Goal: Task Accomplishment & Management: Complete application form

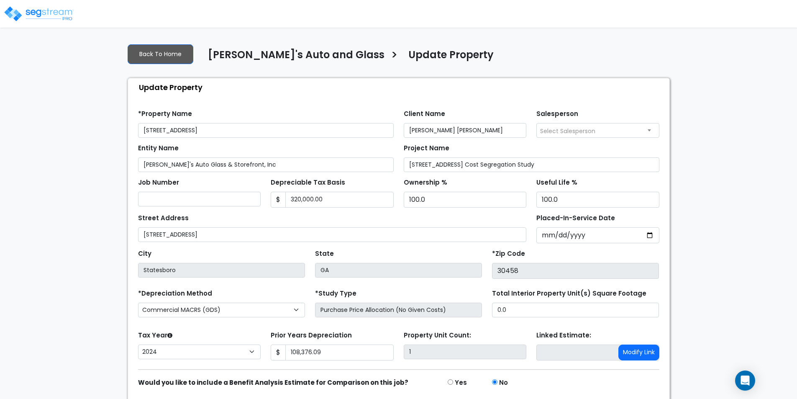
select select "2024"
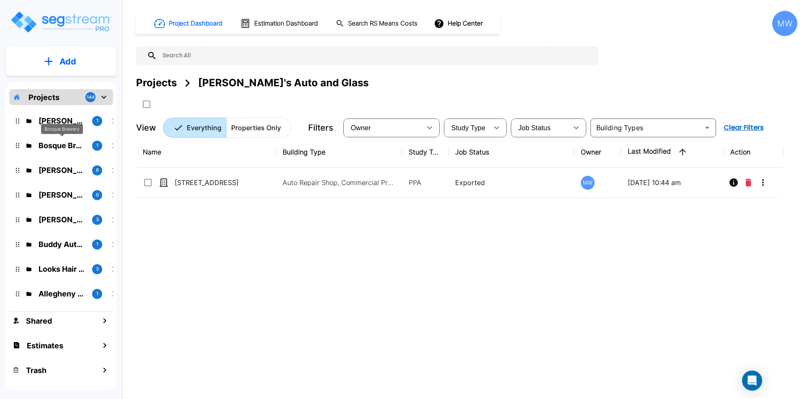
click at [53, 140] on p "Bosque Brewery" at bounding box center [62, 145] width 47 height 11
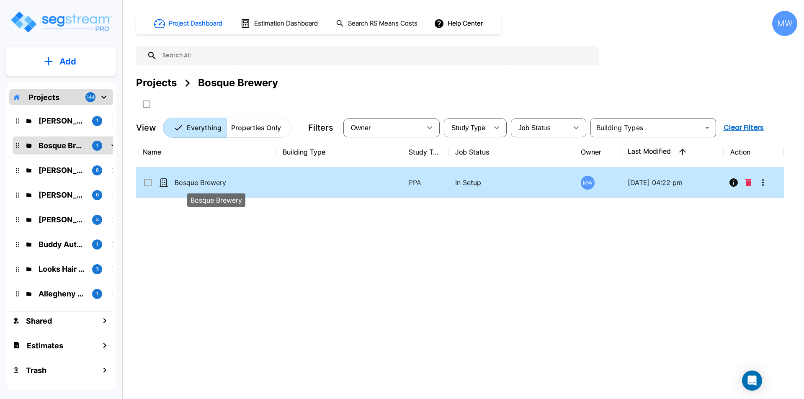
click at [237, 177] on td "Bosque Brewery" at bounding box center [206, 182] width 140 height 31
checkbox input "true"
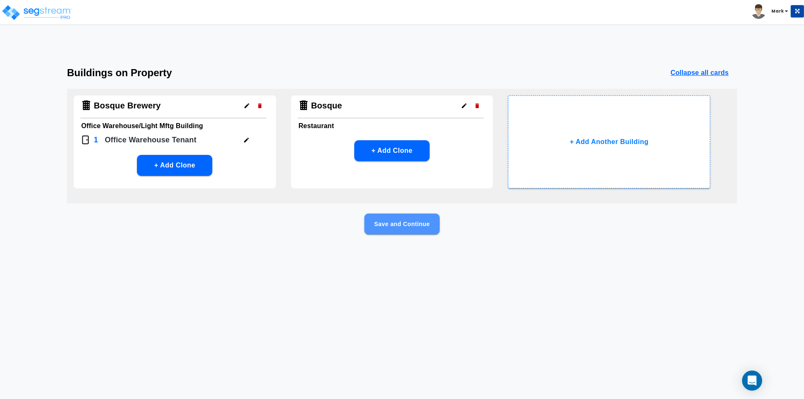
click at [393, 225] on button "Save and Continue" at bounding box center [401, 223] width 75 height 21
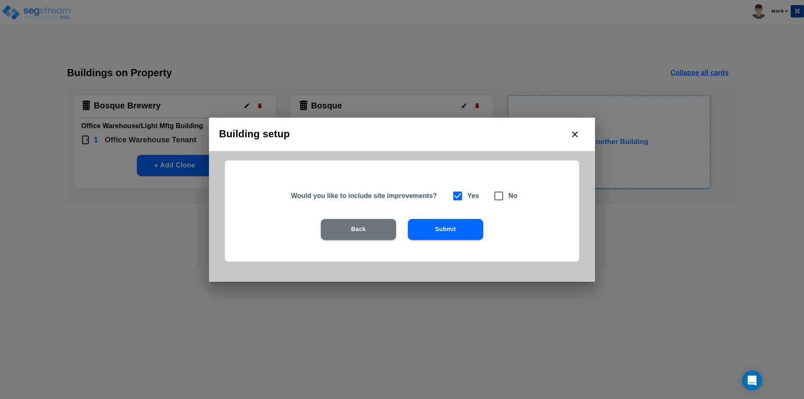
click at [503, 195] on icon at bounding box center [499, 196] width 12 height 12
checkbox input "false"
checkbox input "true"
click at [450, 236] on button "Submit" at bounding box center [445, 229] width 75 height 21
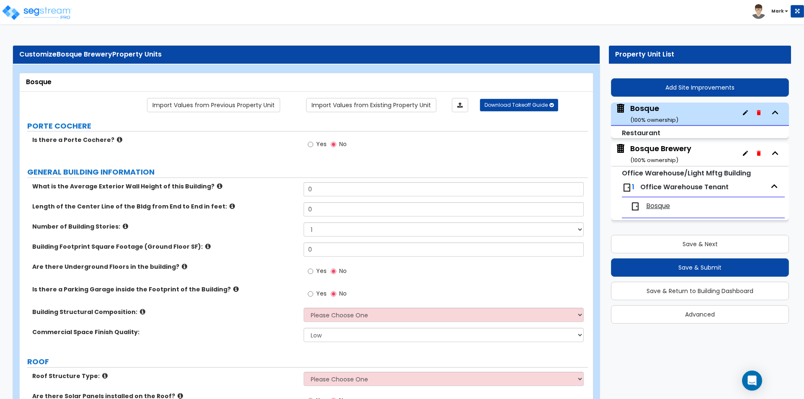
click at [669, 186] on span "Office Warehouse Tenant" at bounding box center [684, 187] width 88 height 10
click at [653, 147] on div "Bosque Brewery ( 100 % ownership)" at bounding box center [660, 153] width 61 height 21
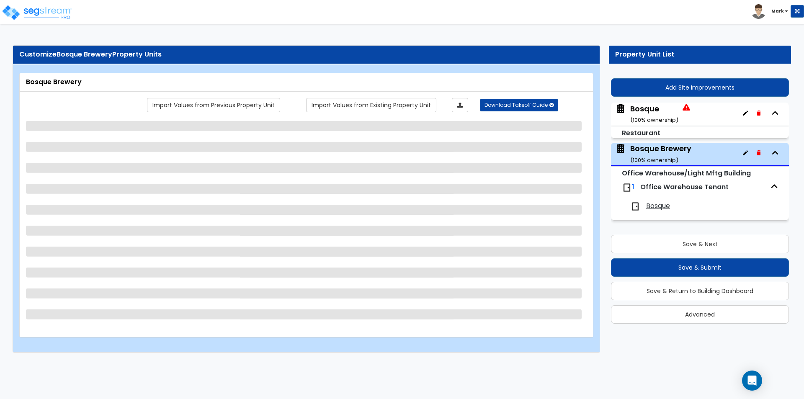
select select "7"
select select "1"
select select "3"
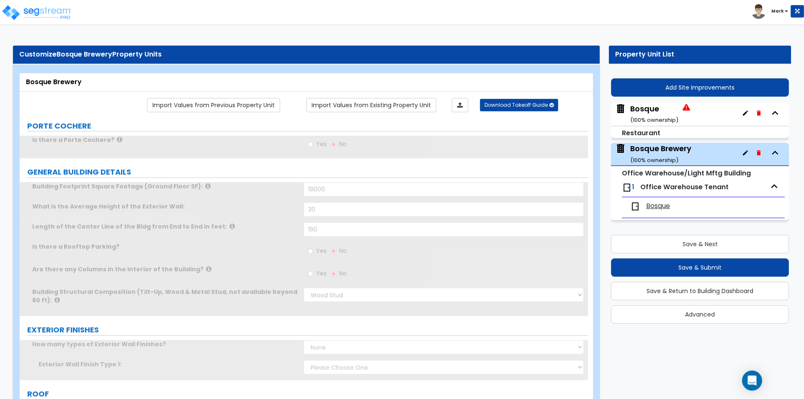
select select "1"
select select "6"
select select "1"
select select "5"
type input "6"
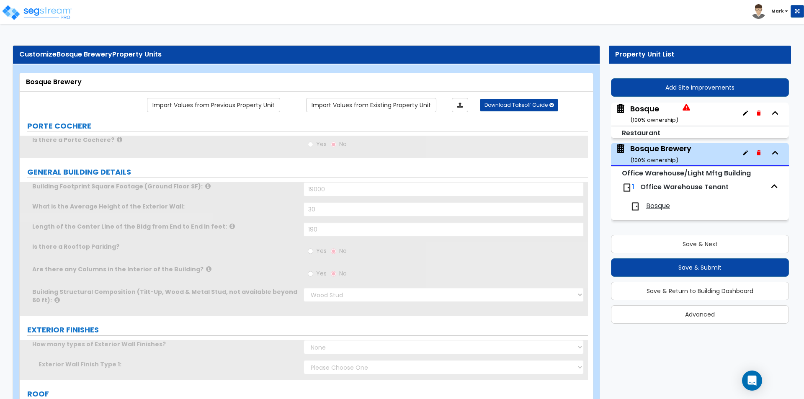
radio input "true"
select select "4"
type input "2"
type input "6"
type input "1"
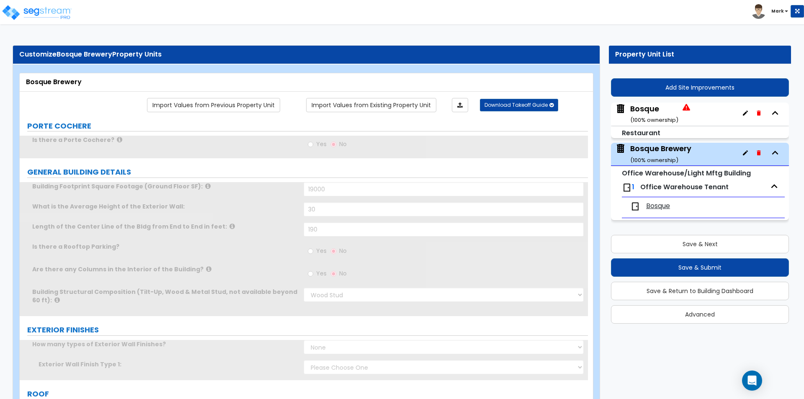
select select "2"
select select "5"
type input "1"
select select "2"
type input "1"
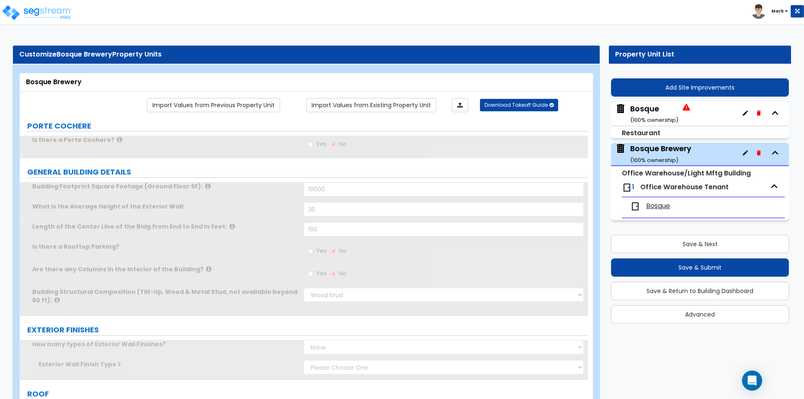
select select "1"
select select "2"
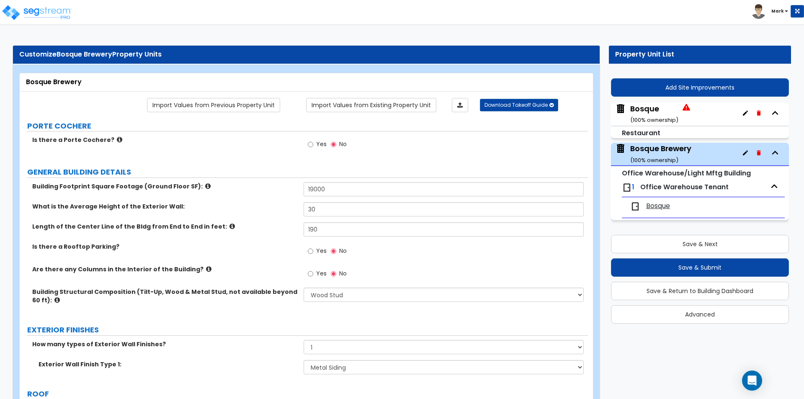
click at [653, 104] on div "Bosque ( 100 % ownership)" at bounding box center [654, 113] width 48 height 21
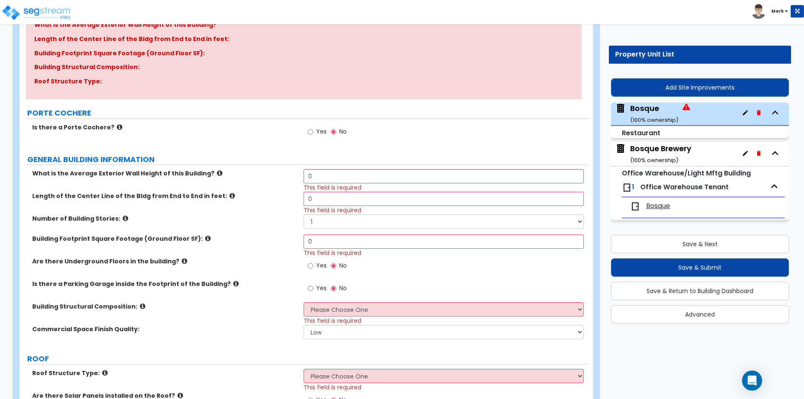
scroll to position [126, 0]
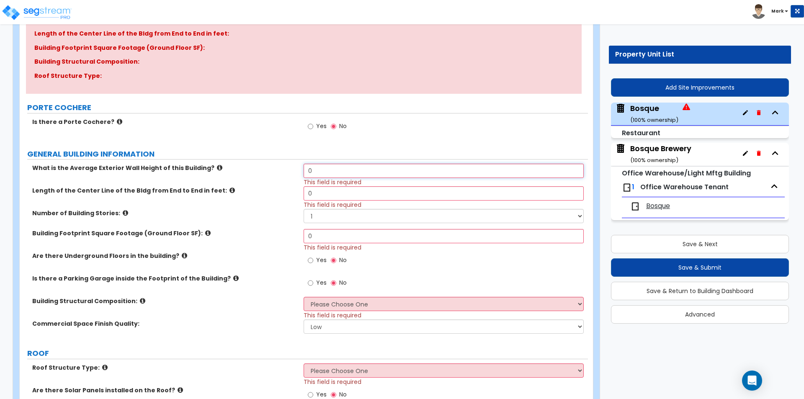
click at [333, 171] on input "0" at bounding box center [443, 171] width 280 height 14
type input "10"
click at [388, 196] on input "0" at bounding box center [443, 193] width 280 height 14
click at [500, 131] on div "Yes No" at bounding box center [445, 129] width 284 height 23
click at [673, 153] on div "Bosque Brewery ( 100 % ownership)" at bounding box center [660, 153] width 61 height 21
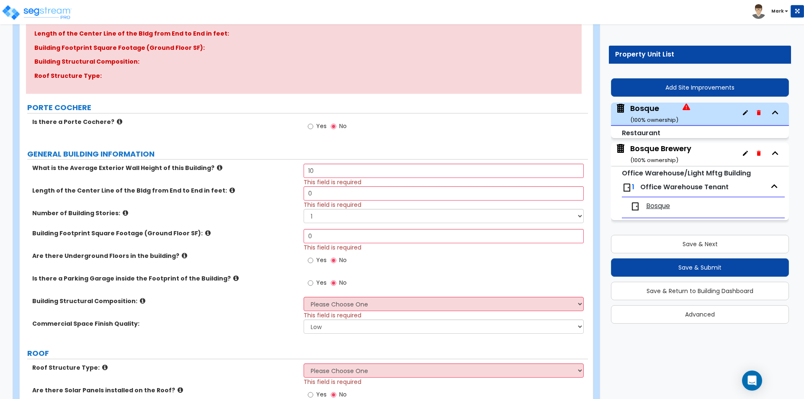
scroll to position [0, 0]
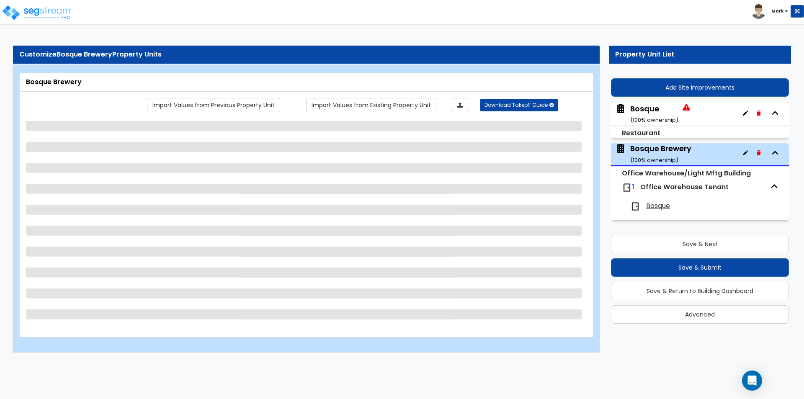
select select "7"
select select "1"
select select "3"
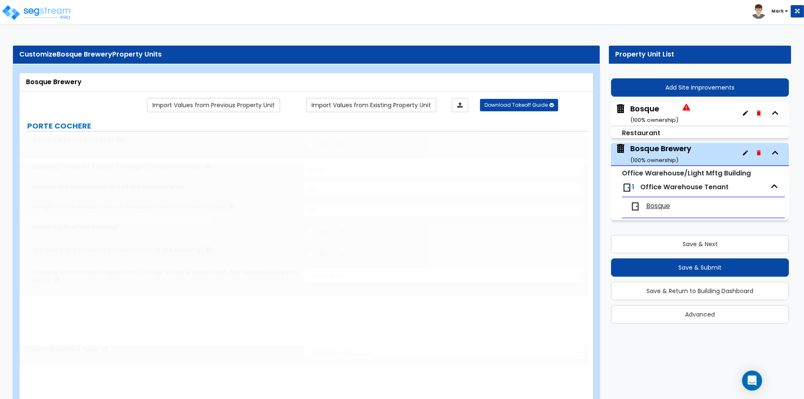
select select "1"
select select "6"
select select "1"
select select "5"
type input "6"
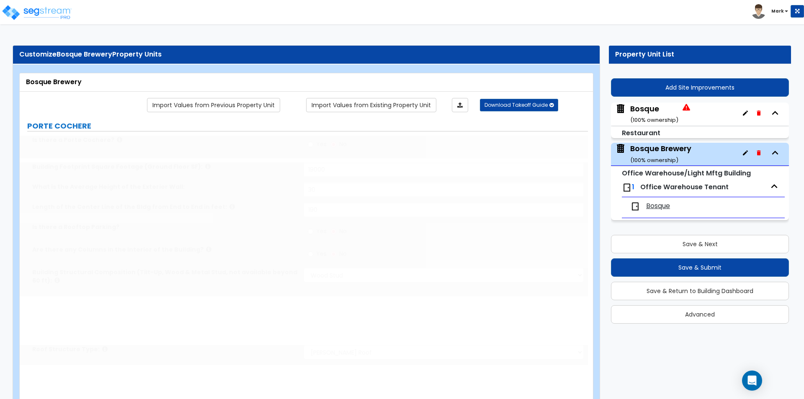
radio input "true"
select select "4"
type input "2"
type input "6"
type input "1"
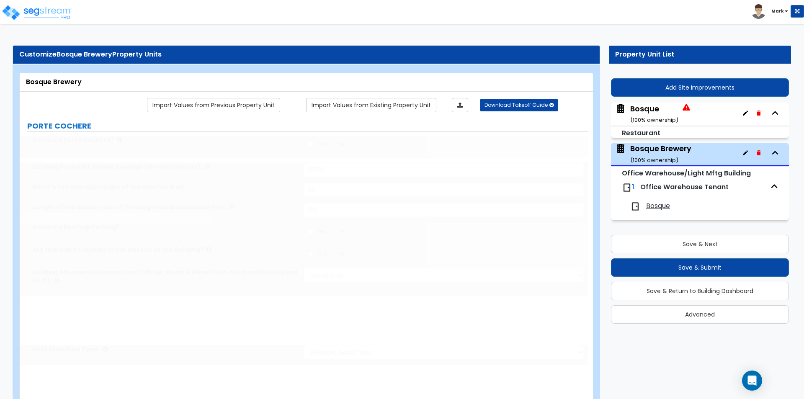
select select "2"
select select "5"
type input "1"
select select "2"
type input "1"
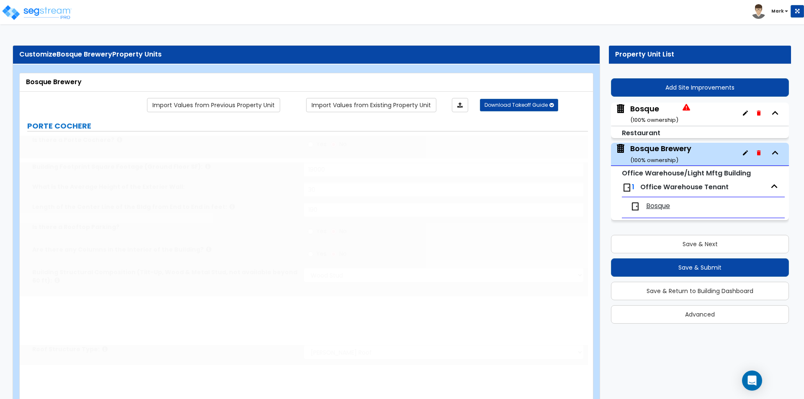
select select "1"
select select "2"
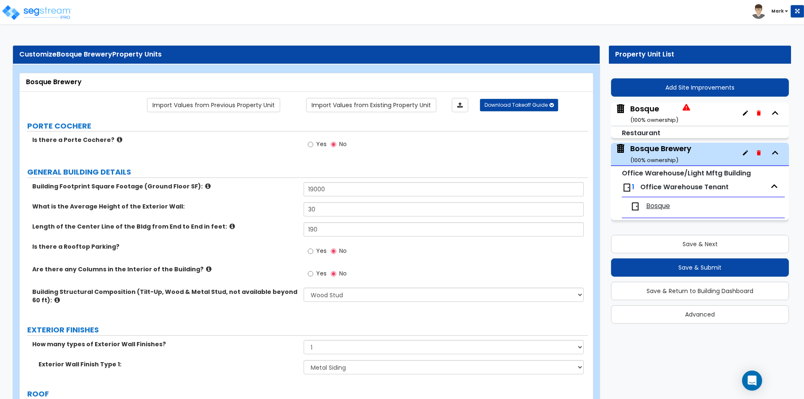
click at [658, 190] on span "Office Warehouse Tenant" at bounding box center [684, 187] width 88 height 10
click at [655, 112] on div "Bosque ( 100 % ownership)" at bounding box center [654, 113] width 48 height 21
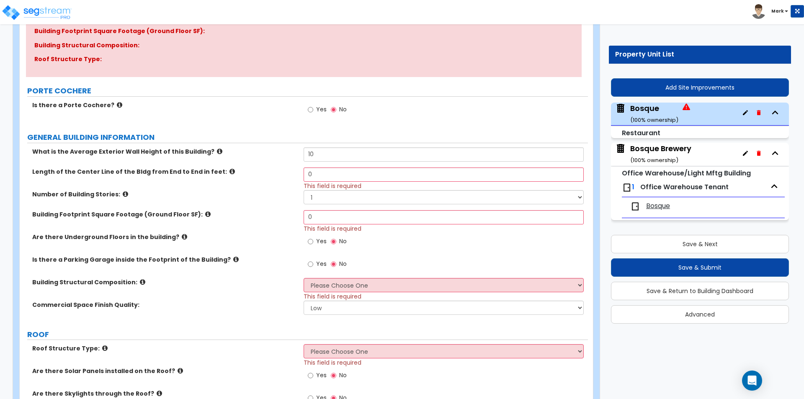
scroll to position [126, 0]
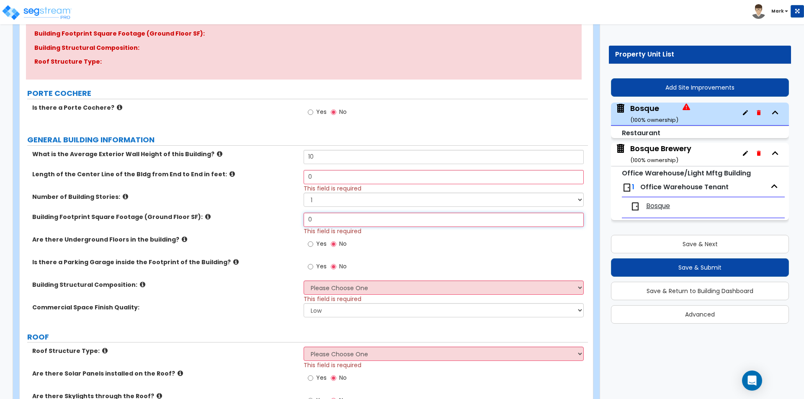
click at [334, 216] on input "0" at bounding box center [443, 220] width 280 height 14
type input "19,000"
click at [330, 174] on input "0" at bounding box center [443, 177] width 280 height 14
type input "30"
click at [255, 198] on label "Number of Building Stories:" at bounding box center [164, 197] width 265 height 8
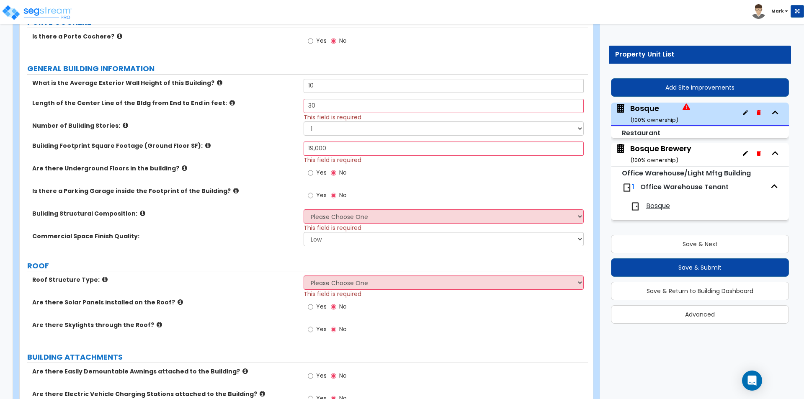
scroll to position [209, 0]
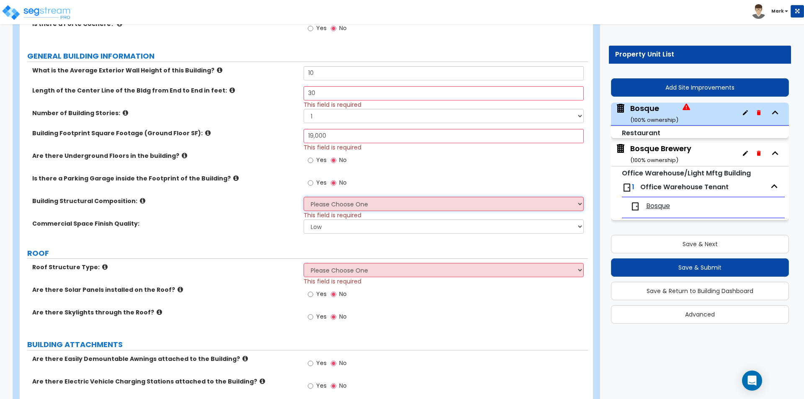
click at [395, 204] on select "Please Choose One Tilt-up Wall Construction Reinforced Concrete Structural Stee…" at bounding box center [443, 204] width 280 height 14
click at [277, 230] on div "Commercial Space Finish Quality: Low Average High" at bounding box center [304, 229] width 568 height 20
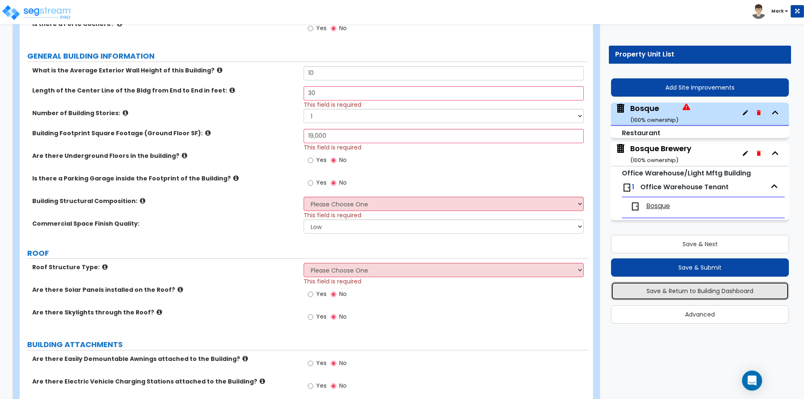
click at [714, 293] on button "Save & Return to Building Dashboard" at bounding box center [700, 291] width 178 height 18
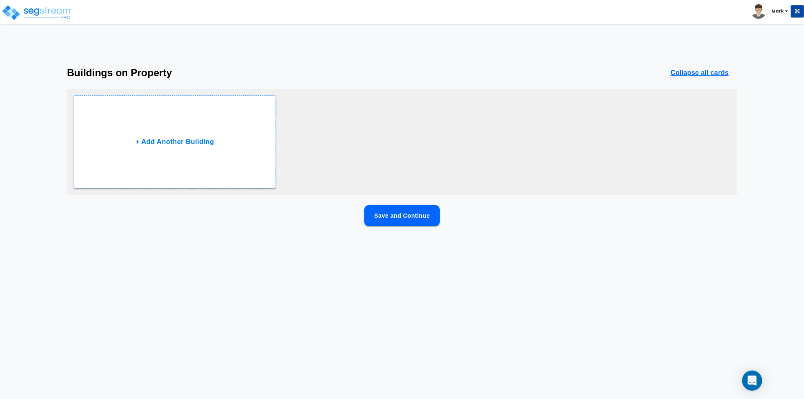
scroll to position [0, 0]
